Goal: Task Accomplishment & Management: Use online tool/utility

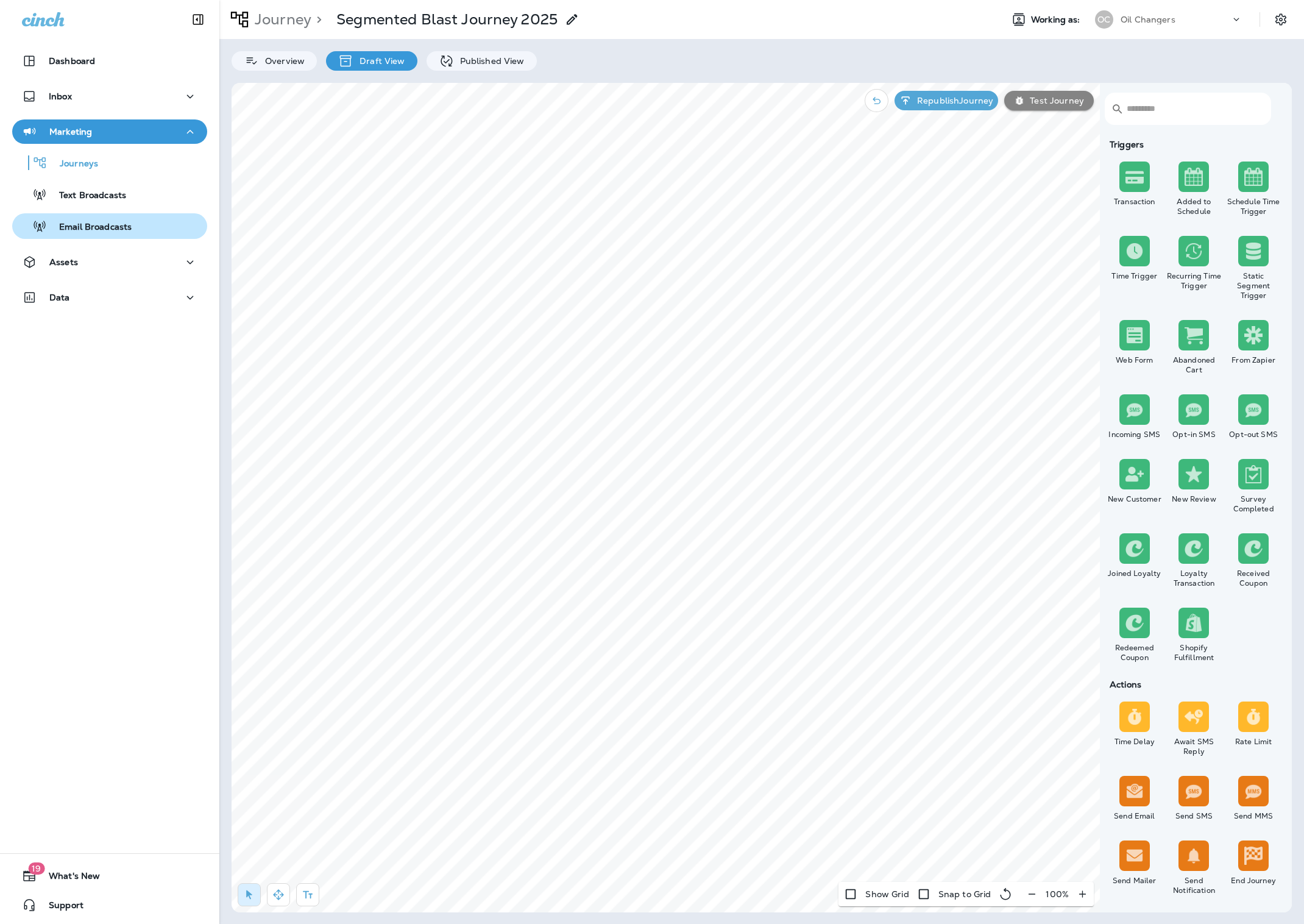
click at [75, 232] on p "Email Broadcasts" at bounding box center [89, 227] width 85 height 12
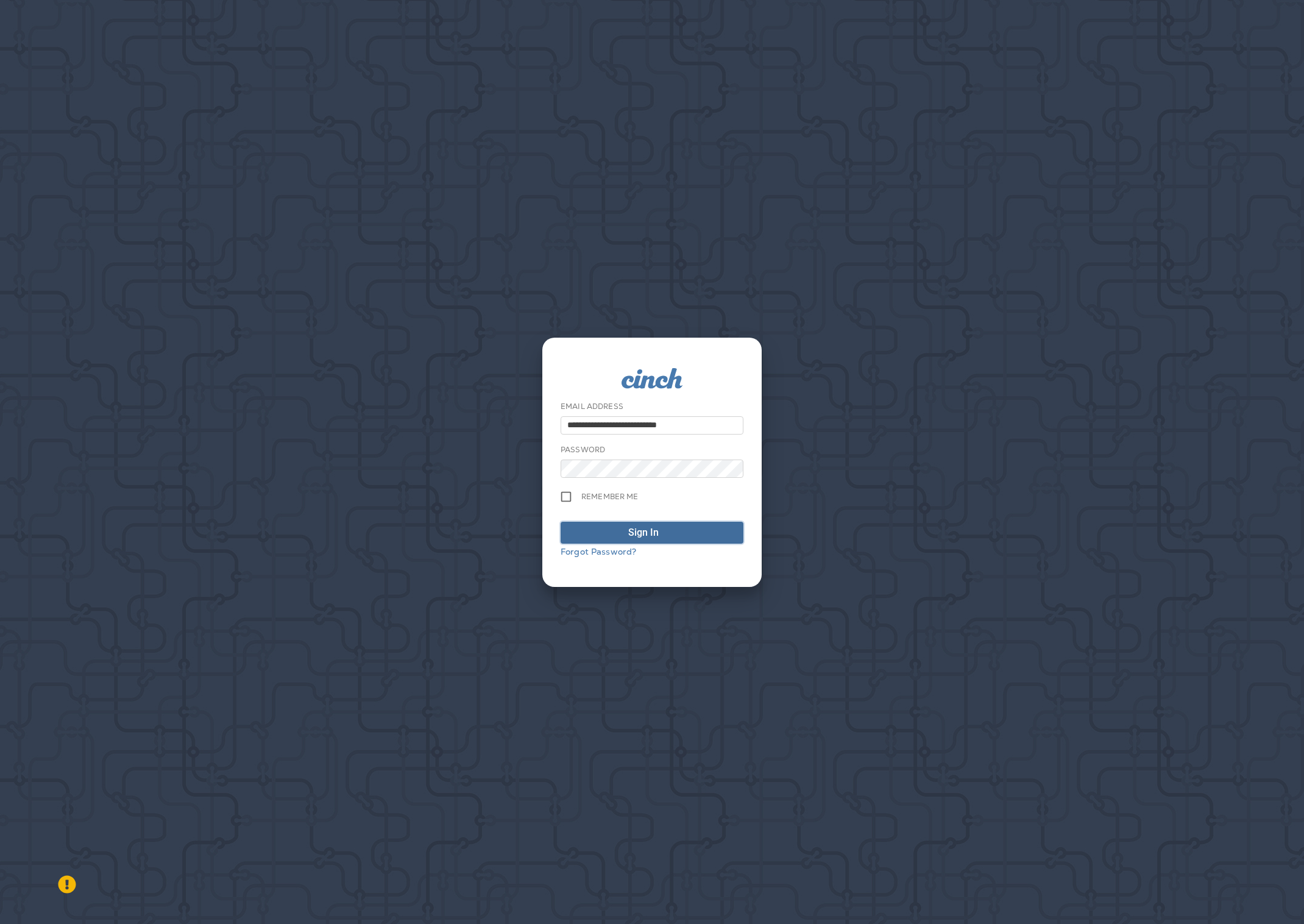
click at [667, 529] on div "submit" at bounding box center [670, 533] width 12 height 15
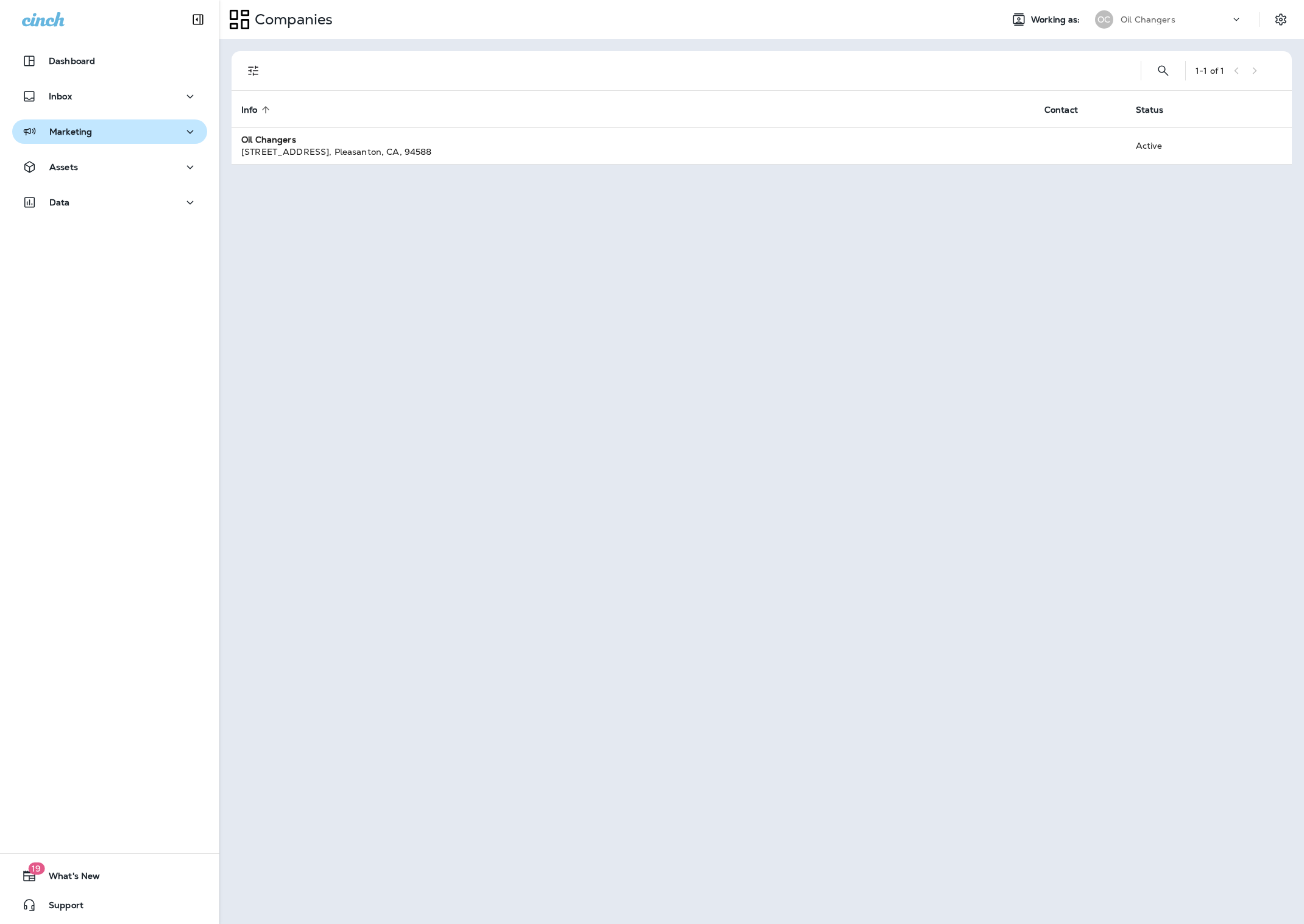
click at [97, 136] on div "Marketing" at bounding box center [109, 132] width 175 height 15
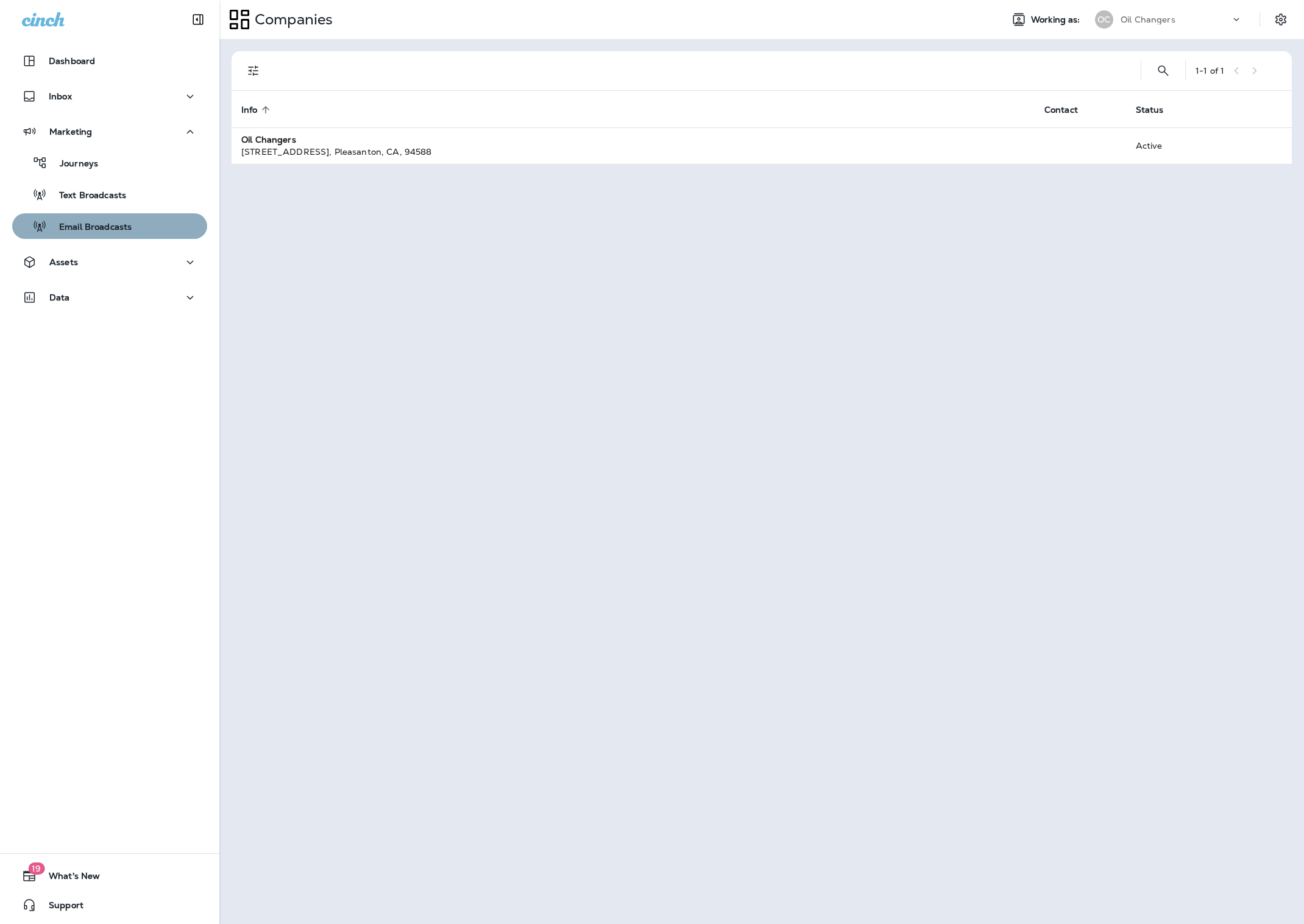
click at [91, 225] on p "Email Broadcasts" at bounding box center [89, 227] width 85 height 12
